Goal: Complete application form: Complete application form

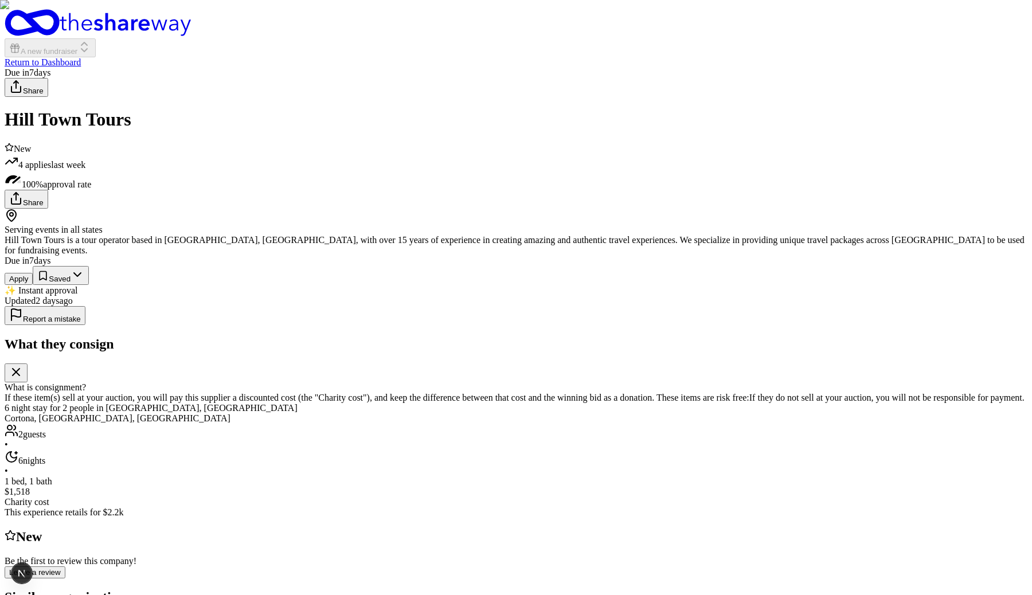
click at [33, 285] on button "Apply" at bounding box center [19, 279] width 28 height 12
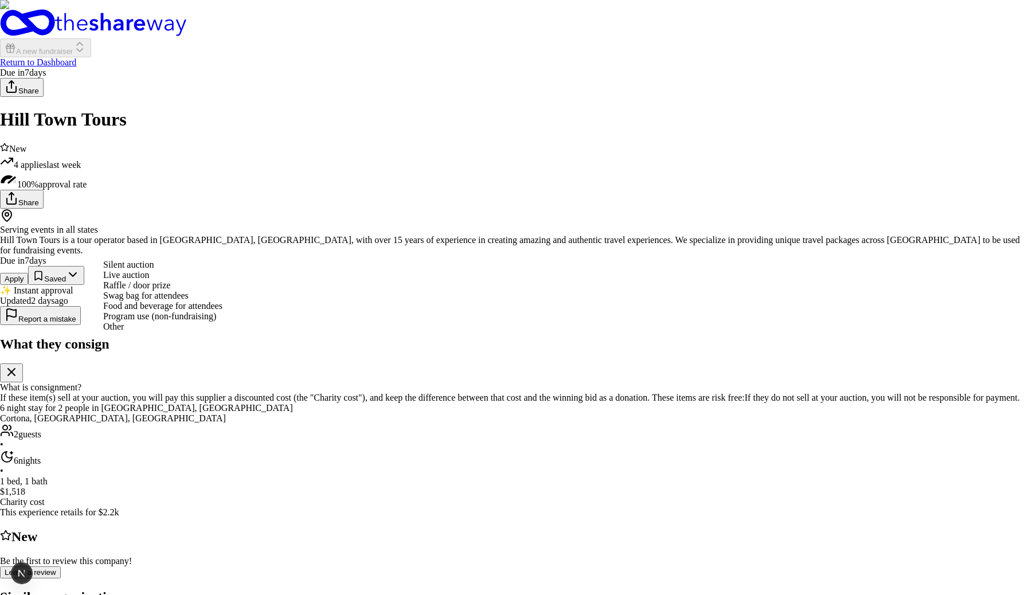
select select "liveAuction"
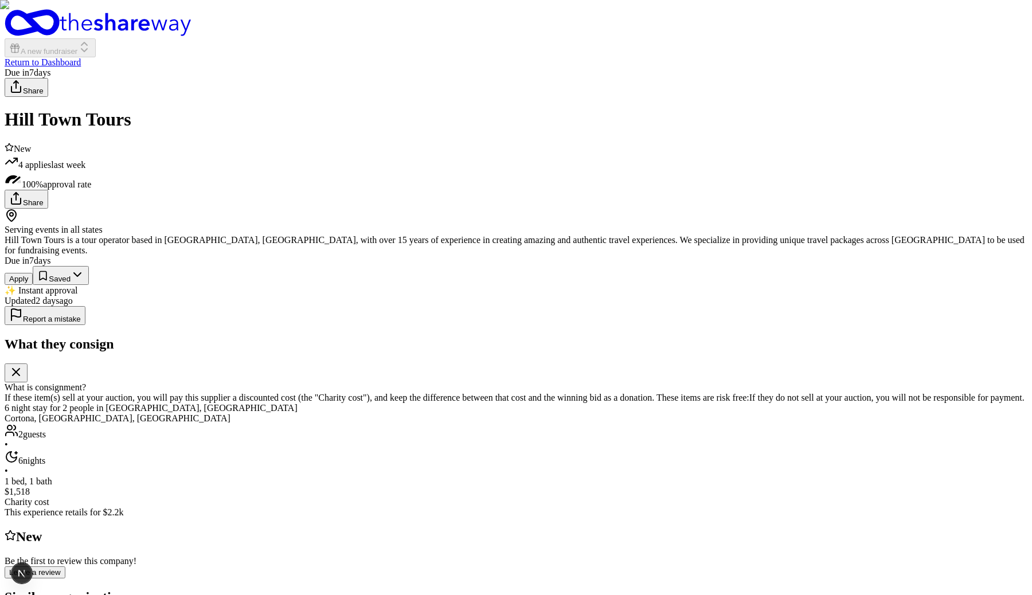
scroll to position [387, 0]
click at [33, 285] on button "Apply" at bounding box center [19, 279] width 28 height 12
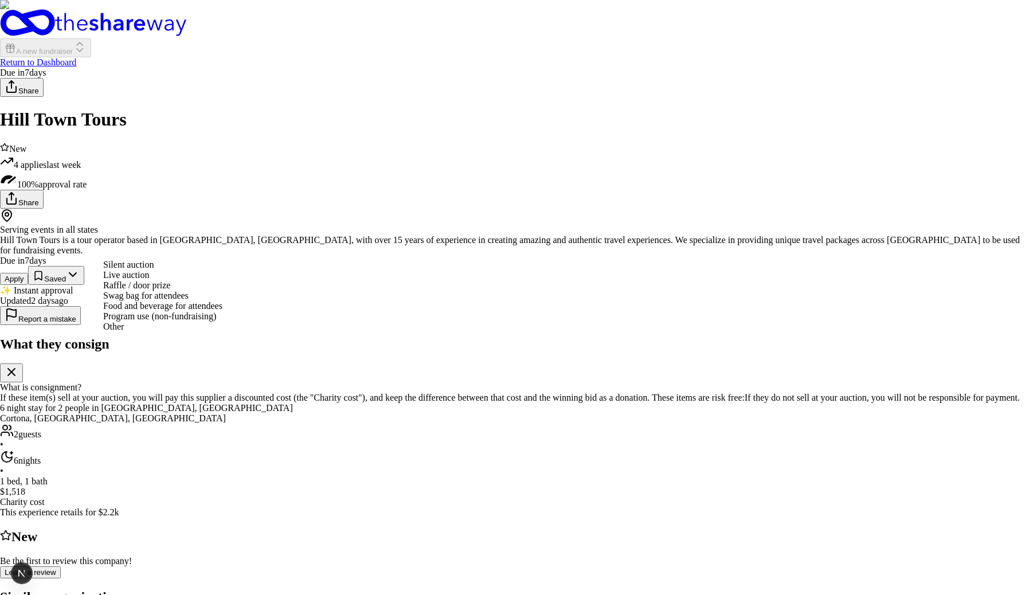
select select "swagBag"
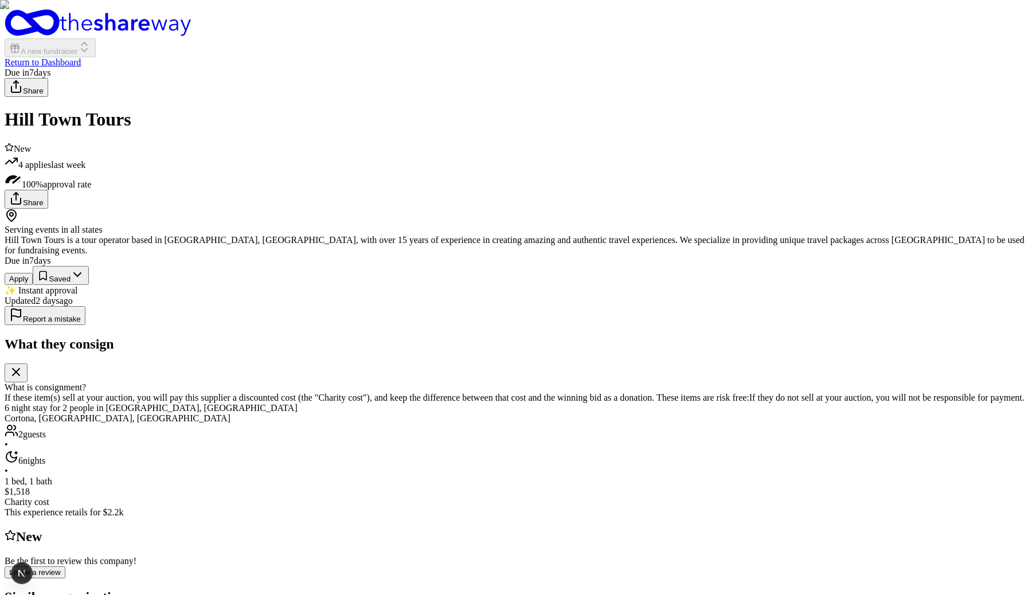
scroll to position [387, 0]
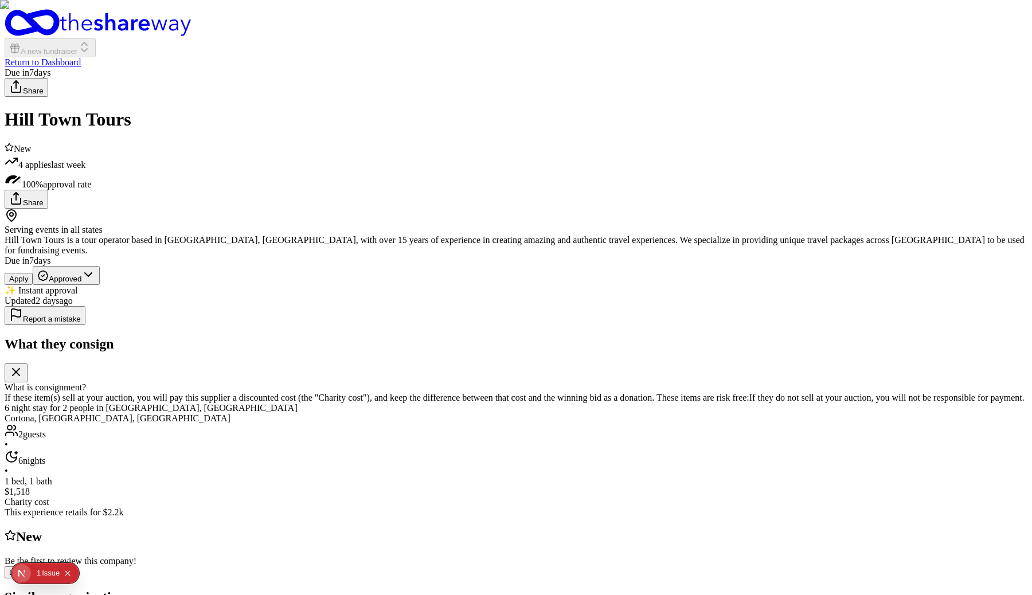
drag, startPoint x: 773, startPoint y: 537, endPoint x: 881, endPoint y: 537, distance: 107.8
click at [687, 296] on div "Due in 7 days Apply Approved ✨ Instant approval" at bounding box center [516, 276] width 1023 height 40
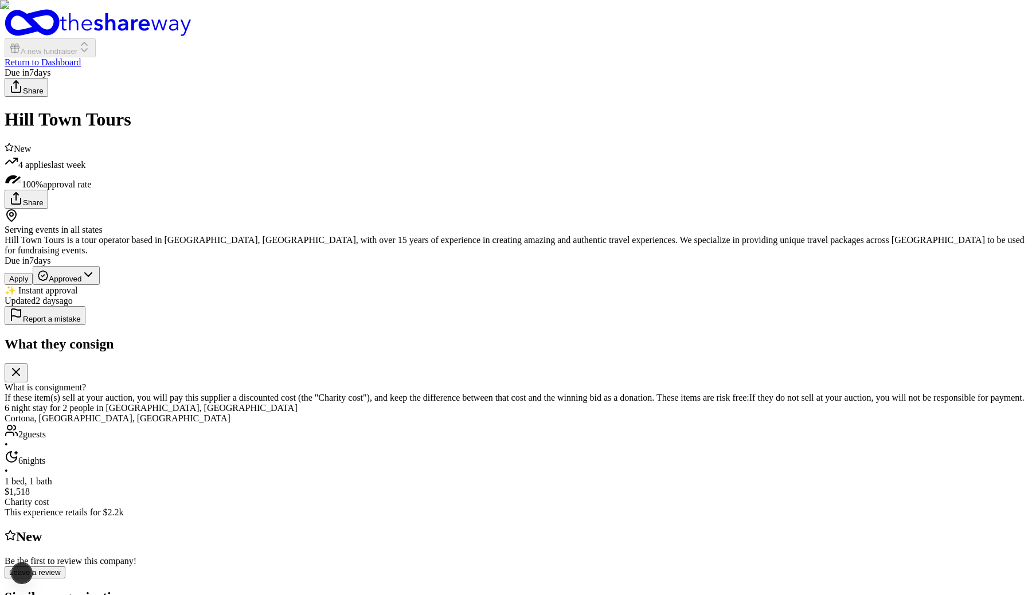
click at [33, 285] on button "Apply" at bounding box center [19, 279] width 28 height 12
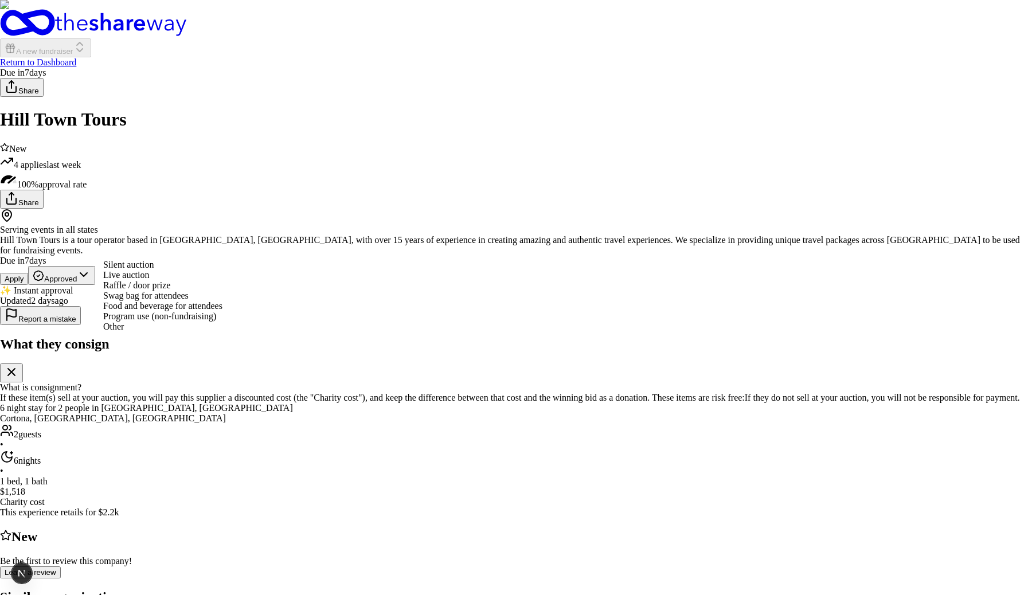
select select "liveAuction"
